Goal: Understand process/instructions: Learn how to perform a task or action

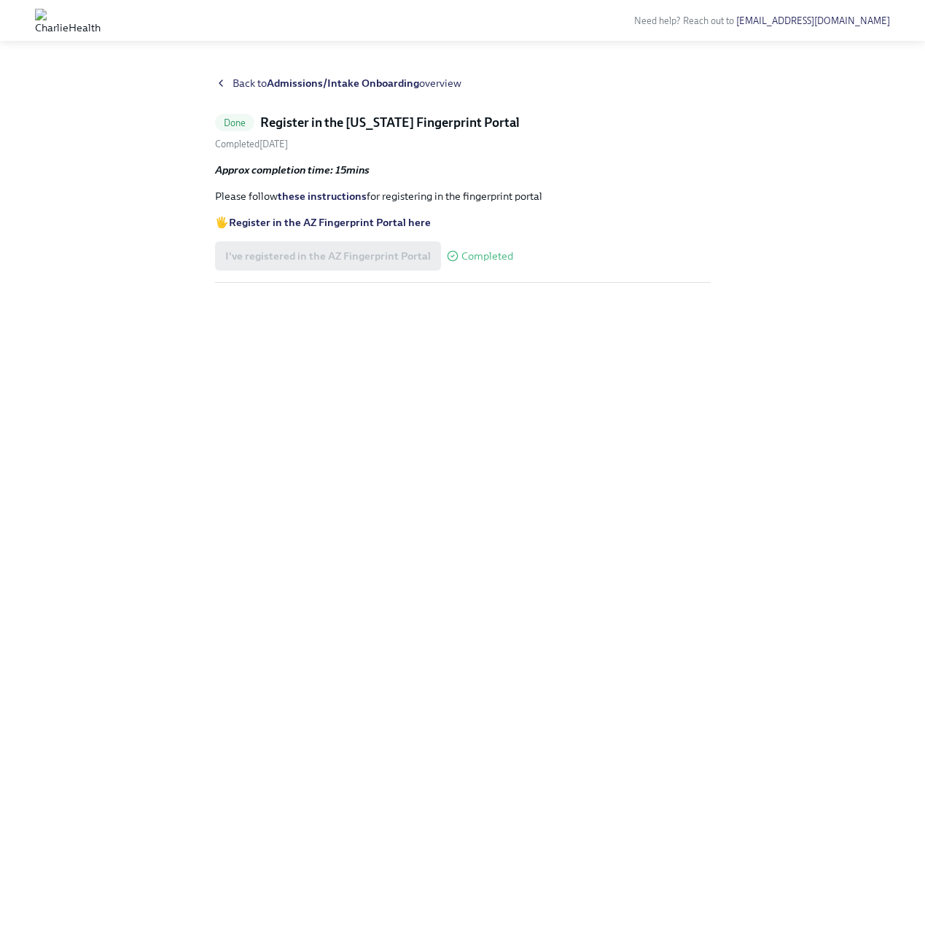
click at [321, 223] on strong "Register in the AZ Fingerprint Portal here" at bounding box center [330, 222] width 202 height 13
click at [323, 192] on link "these instructions" at bounding box center [322, 196] width 89 height 13
click at [297, 82] on strong "Admissions/Intake Onboarding" at bounding box center [343, 83] width 152 height 13
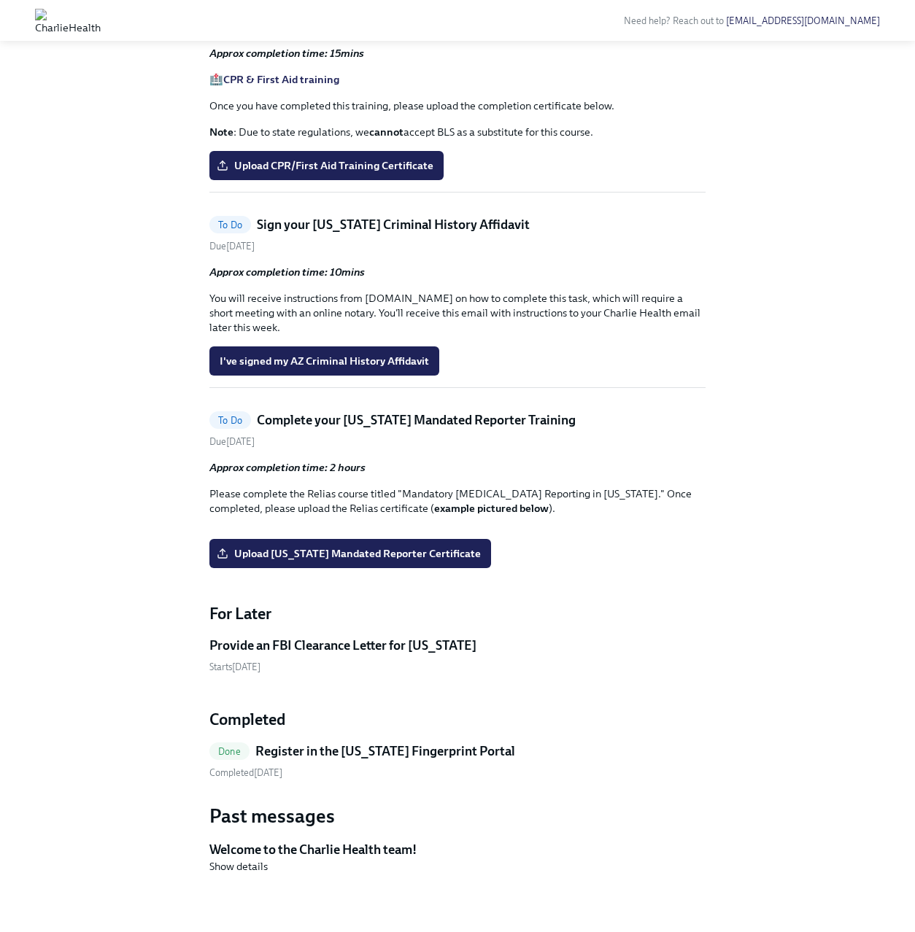
scroll to position [1515, 0]
click at [325, 368] on span "I've signed my AZ Criminal History Affidavit" at bounding box center [324, 361] width 209 height 15
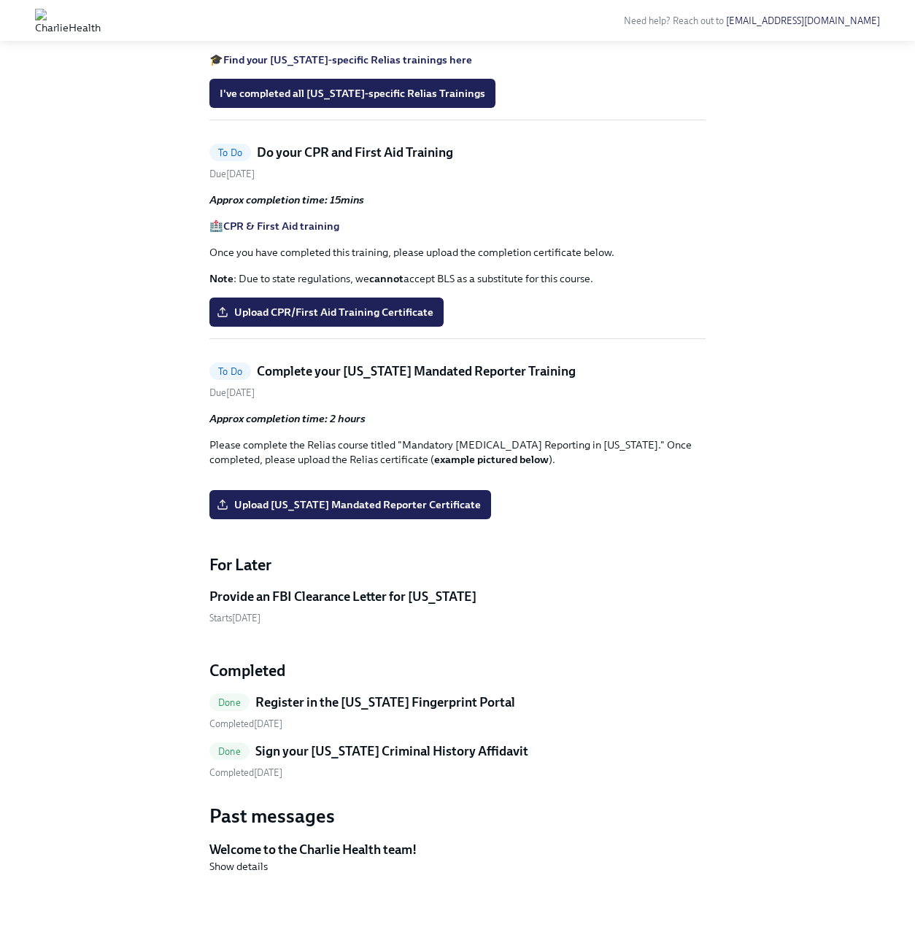
scroll to position [1677, 0]
click at [350, 749] on h5 "Sign your Arizona Criminal History Affidavit" at bounding box center [391, 751] width 273 height 18
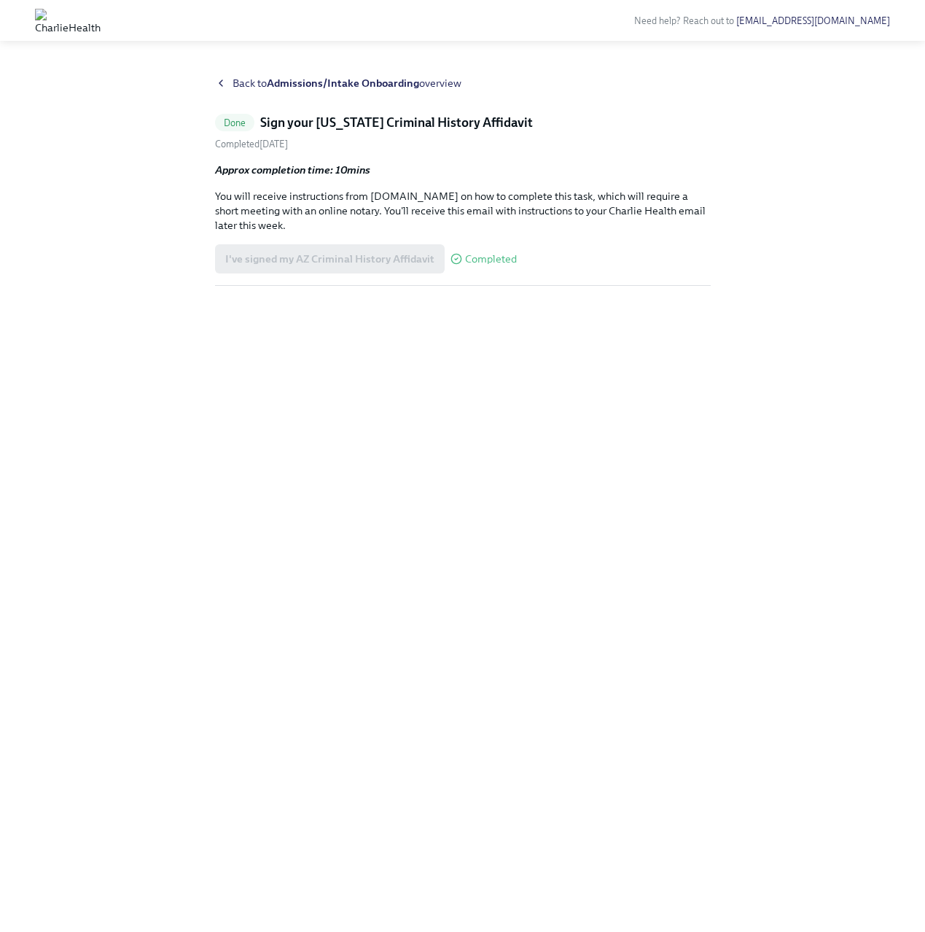
click at [325, 257] on div "I've signed my AZ Criminal History Affidavit Completed" at bounding box center [366, 258] width 302 height 29
